Goal: Information Seeking & Learning: Learn about a topic

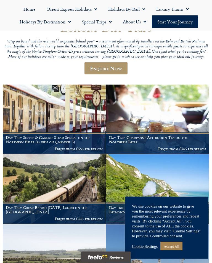
scroll to position [57, 0]
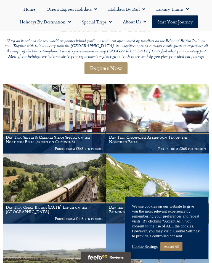
click at [182, 251] on link "Accept All" at bounding box center [171, 246] width 22 height 9
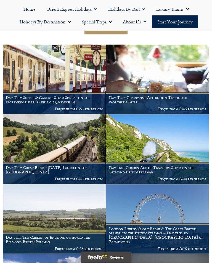
scroll to position [102, 0]
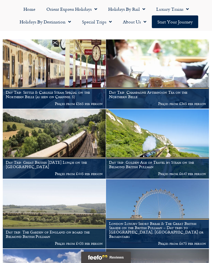
click at [28, 230] on h1 "Day trip: The Garden of England on board the Belmond British Pullman" at bounding box center [54, 234] width 97 height 9
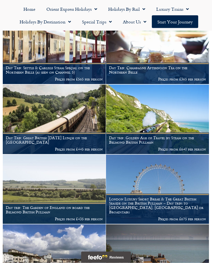
scroll to position [127, 0]
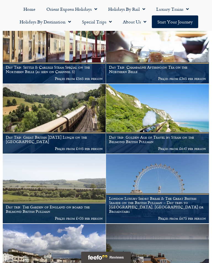
click at [26, 132] on figcaption "Day Trip: Great British Sunday Lunch on the Northern Belle Prices from £445 per…" at bounding box center [54, 142] width 103 height 21
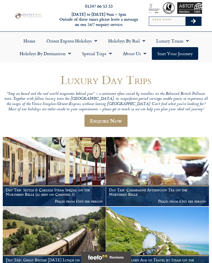
scroll to position [0, 0]
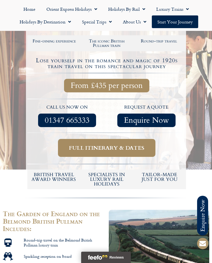
scroll to position [122, 0]
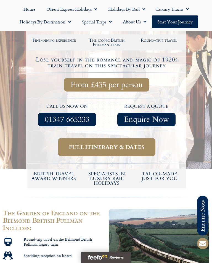
click at [71, 144] on span "Full itinerary & dates" at bounding box center [106, 147] width 75 height 7
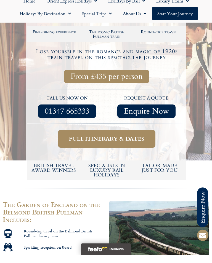
scroll to position [131, 0]
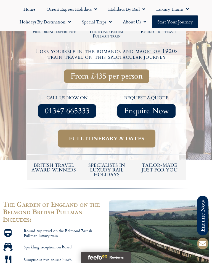
click at [71, 130] on link "Full itinerary & dates" at bounding box center [106, 139] width 97 height 18
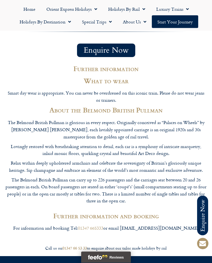
scroll to position [724, 0]
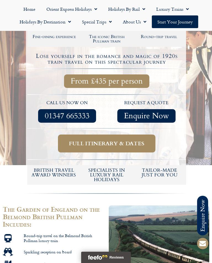
scroll to position [125, 0]
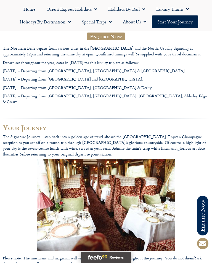
scroll to position [118, 0]
